Goal: Task Accomplishment & Management: Use online tool/utility

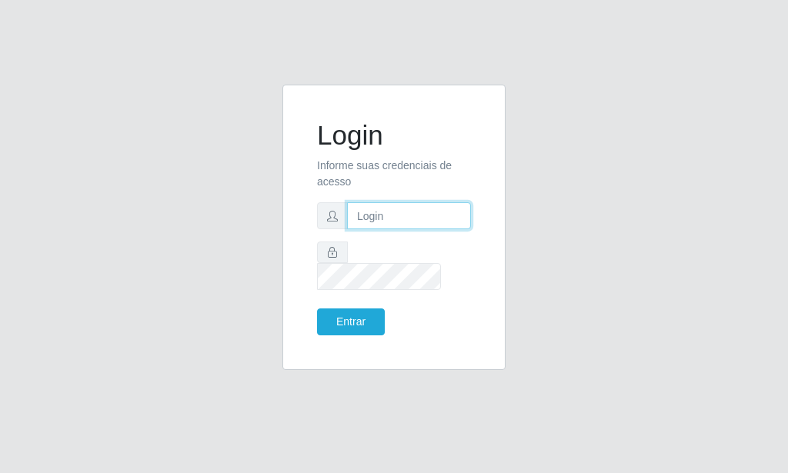
click at [397, 229] on input "text" at bounding box center [409, 215] width 124 height 27
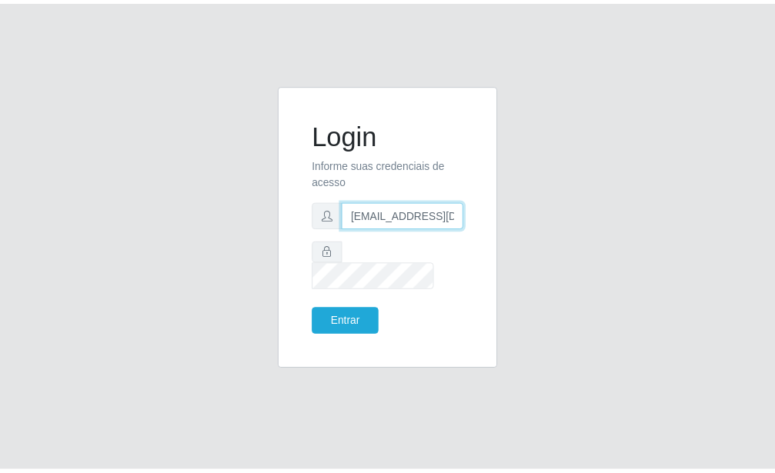
scroll to position [0, 2]
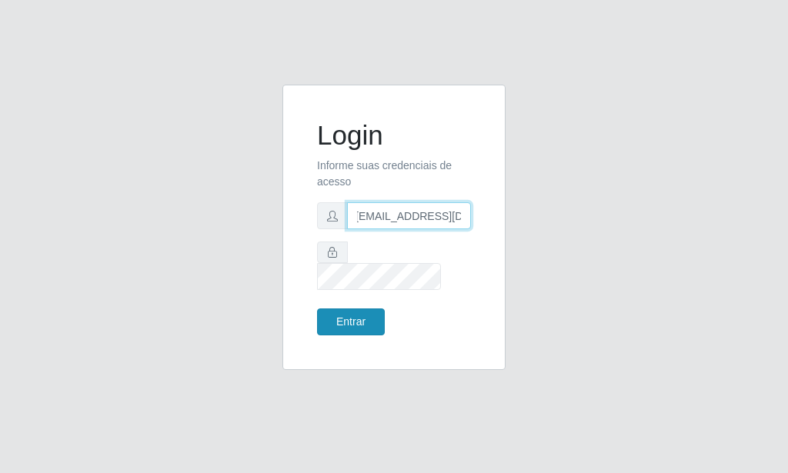
type input "[EMAIL_ADDRESS][DOMAIN_NAME]"
click at [360, 308] on button "Entrar" at bounding box center [351, 321] width 68 height 27
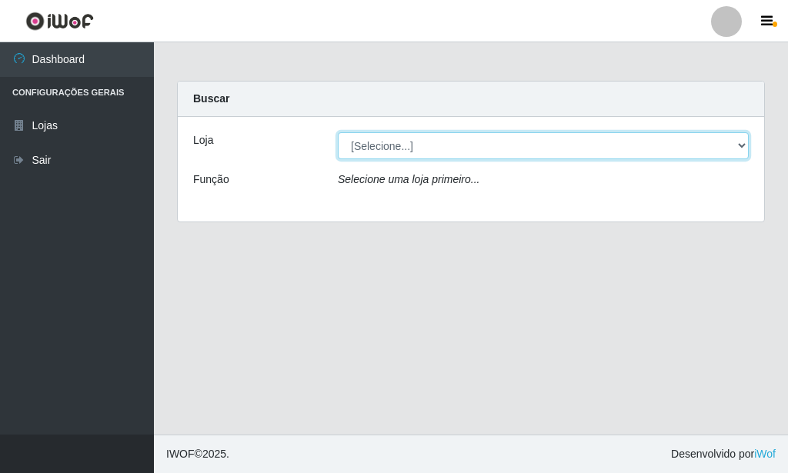
click at [338, 132] on select "[Selecione...] Rede Potiguar 6 - Extremoz" at bounding box center [543, 145] width 411 height 27
select select "80"
click option "Rede Potiguar 6 - Extremoz" at bounding box center [0, 0] width 0 height 0
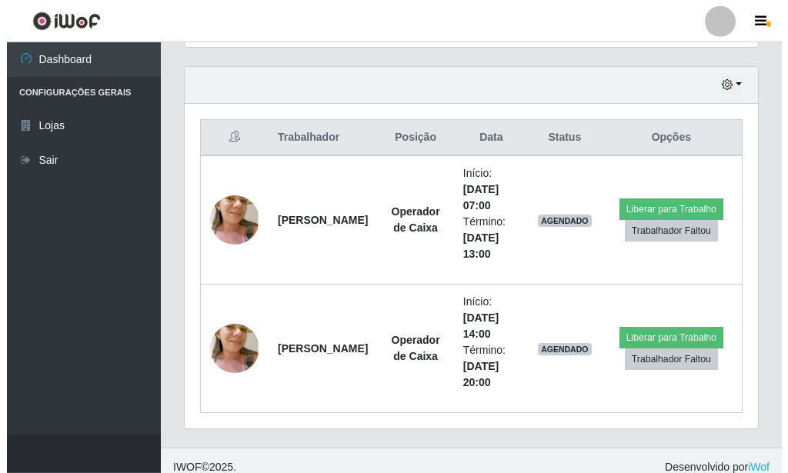
scroll to position [531, 0]
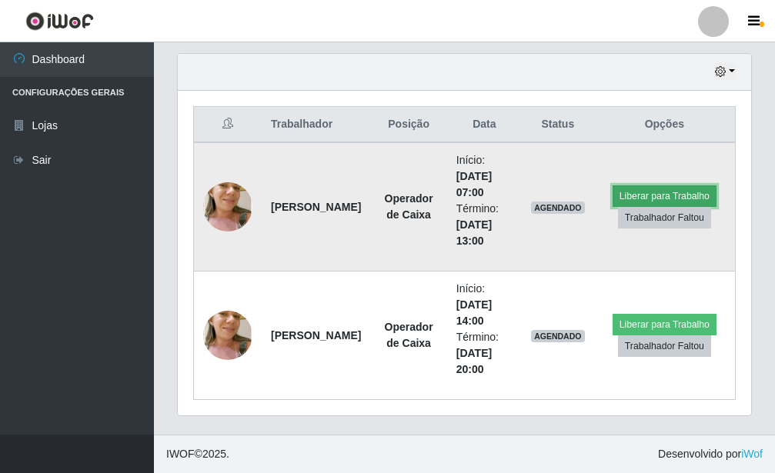
click at [637, 195] on button "Liberar para Trabalho" at bounding box center [664, 196] width 104 height 22
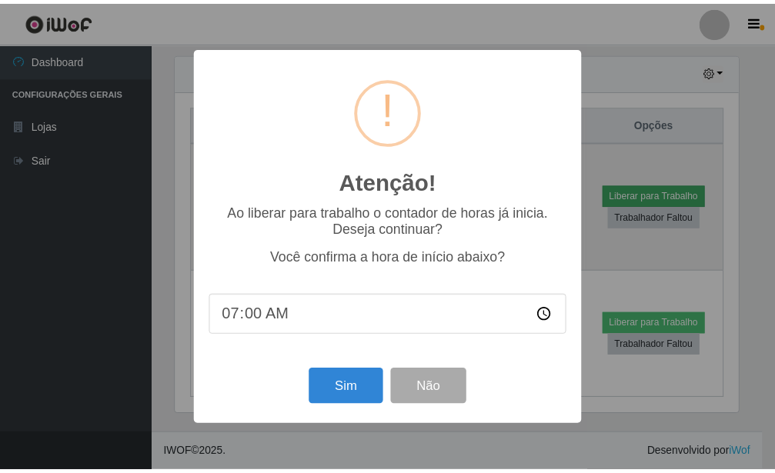
scroll to position [768832, 768578]
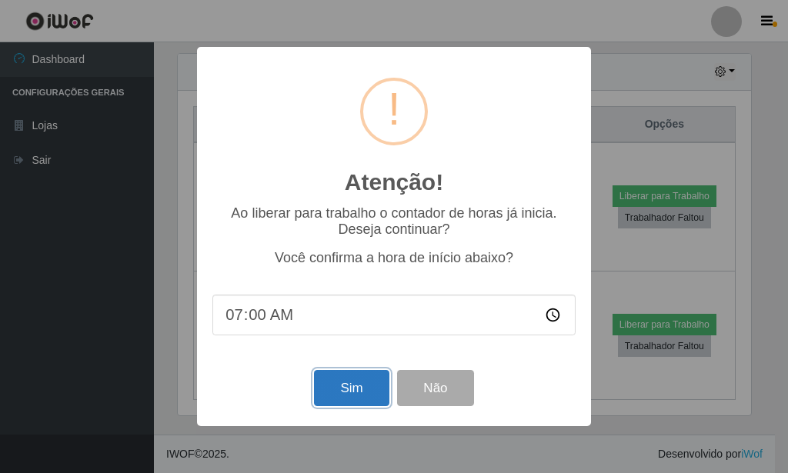
click at [328, 384] on button "Sim" at bounding box center [351, 388] width 75 height 36
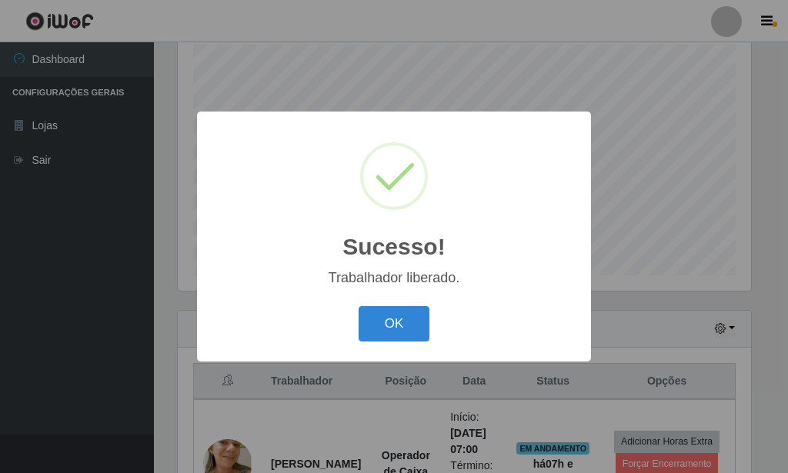
click at [409, 323] on button "OK" at bounding box center [394, 324] width 72 height 36
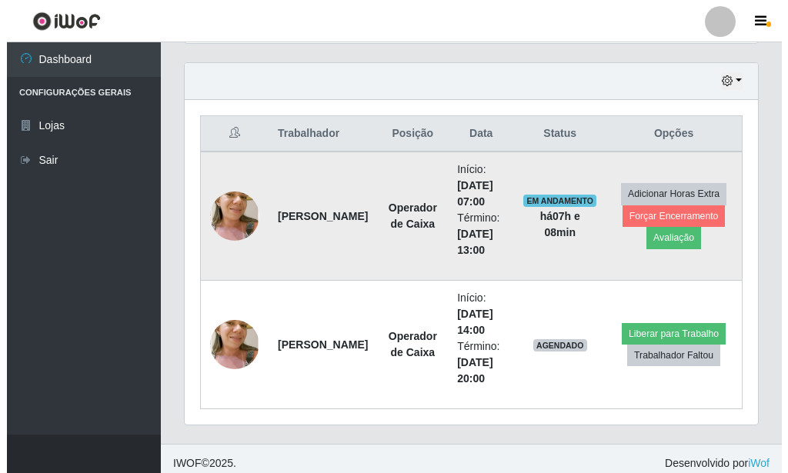
scroll to position [531, 0]
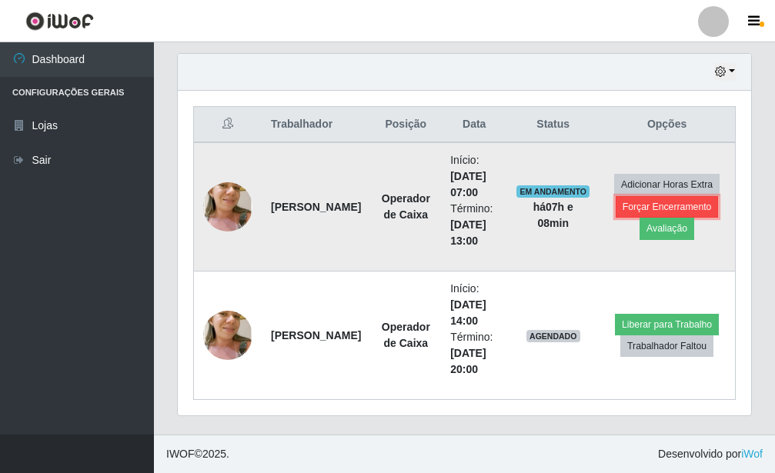
click at [628, 204] on button "Forçar Encerramento" at bounding box center [666, 207] width 103 height 22
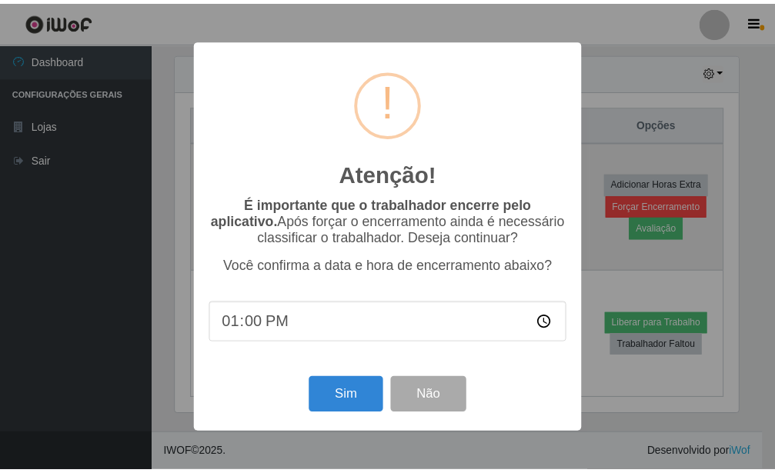
scroll to position [768832, 768578]
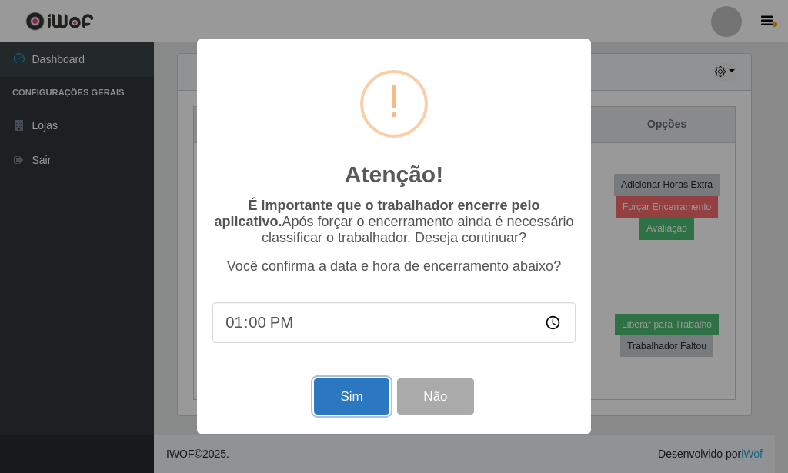
click at [358, 402] on button "Sim" at bounding box center [351, 396] width 75 height 36
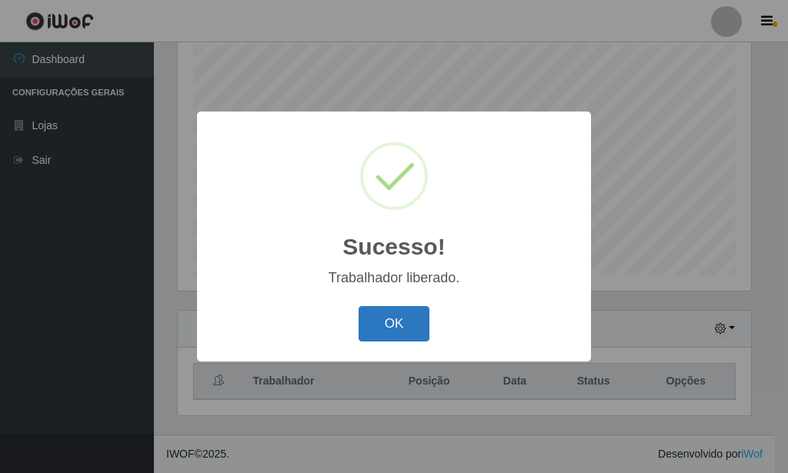
click at [384, 322] on button "OK" at bounding box center [394, 324] width 72 height 36
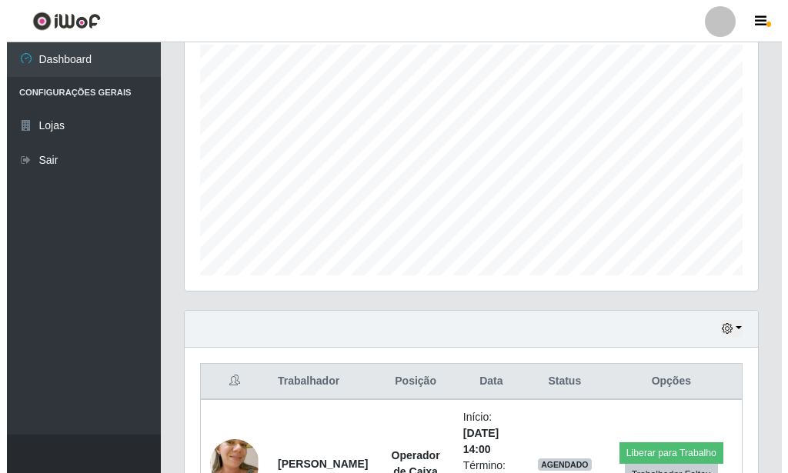
scroll to position [403, 0]
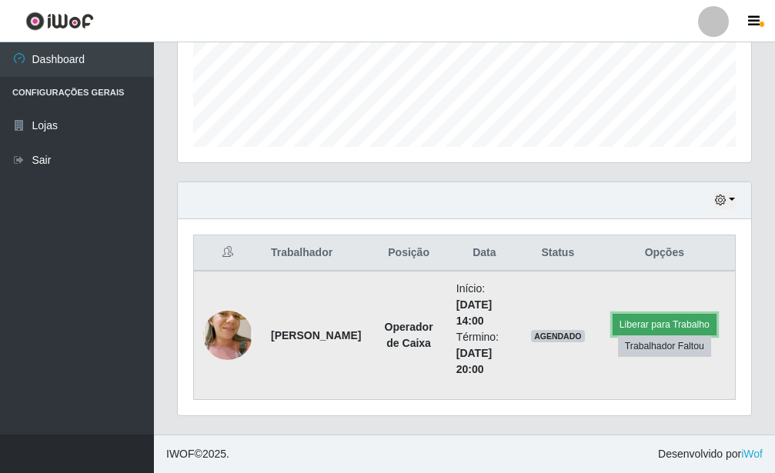
click at [651, 321] on button "Liberar para Trabalho" at bounding box center [664, 325] width 104 height 22
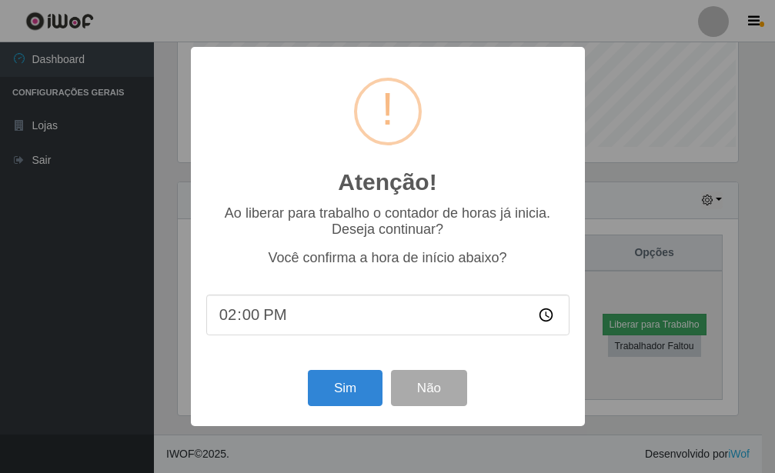
scroll to position [768832, 768578]
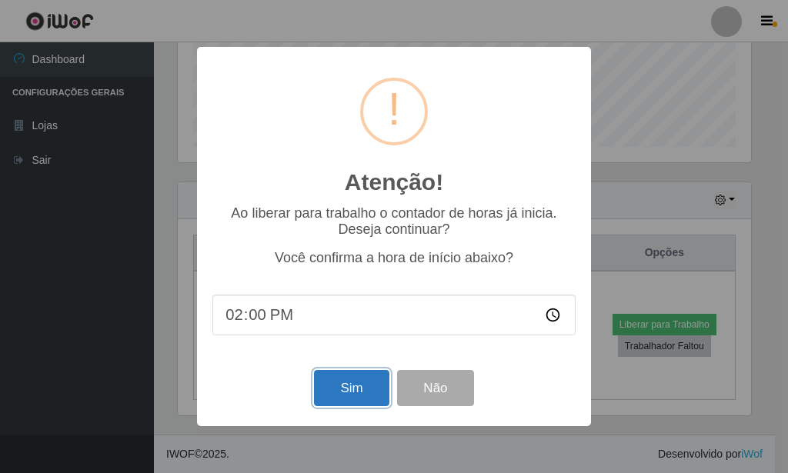
click at [334, 398] on button "Sim" at bounding box center [351, 388] width 75 height 36
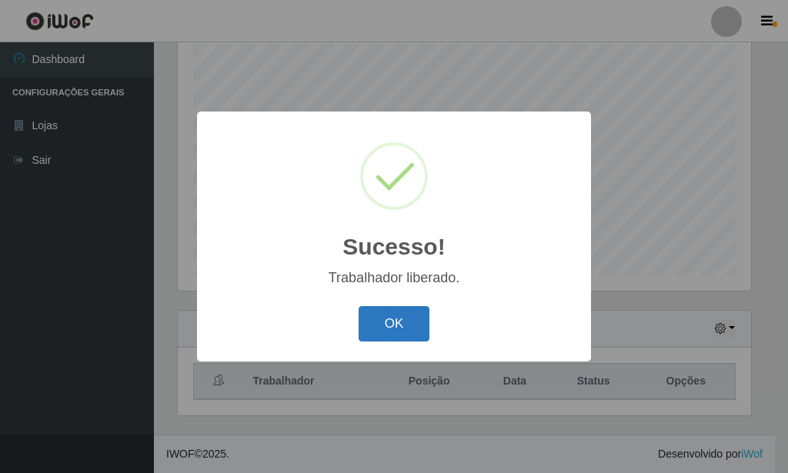
click at [378, 335] on button "OK" at bounding box center [394, 324] width 72 height 36
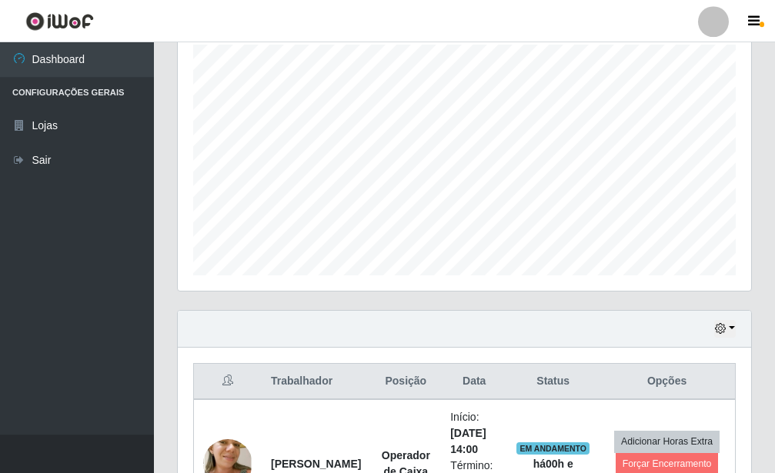
scroll to position [403, 0]
